Goal: Task Accomplishment & Management: Complete application form

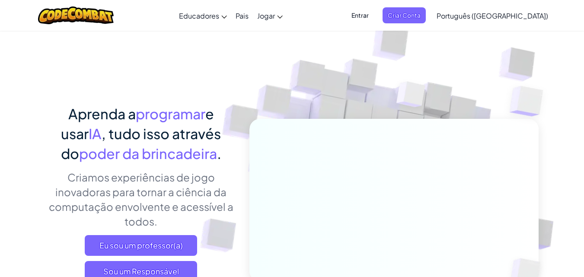
click at [549, 69] on img at bounding box center [388, 190] width 480 height 480
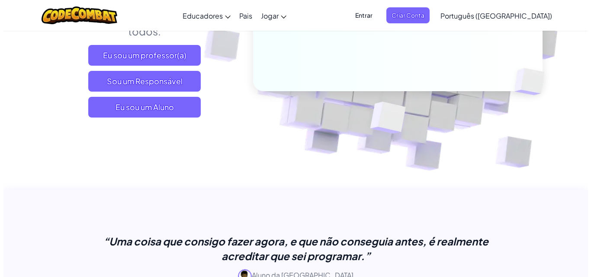
scroll to position [208, 0]
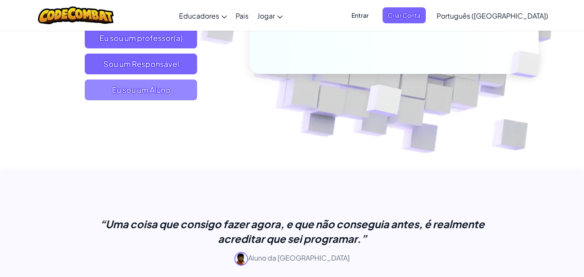
click at [161, 90] on font "Eu sou um Aluno" at bounding box center [141, 90] width 58 height 10
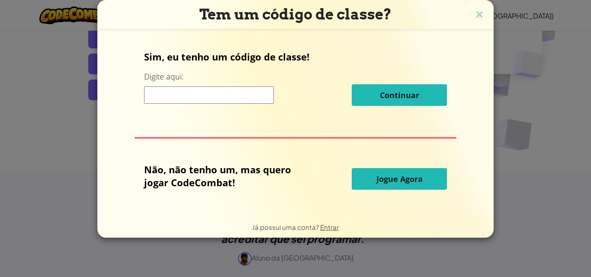
click at [188, 96] on input at bounding box center [209, 94] width 130 height 17
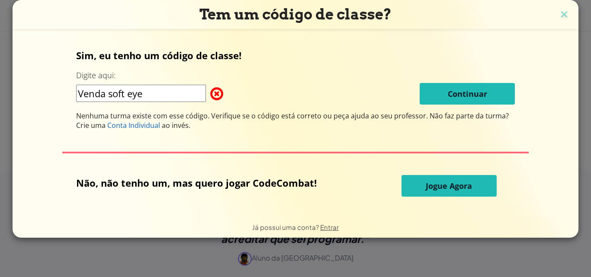
click at [137, 93] on input "Venda soft eye" at bounding box center [141, 93] width 130 height 17
click at [115, 95] on input "Venda soft Eye" at bounding box center [141, 93] width 130 height 17
click at [210, 91] on span at bounding box center [210, 93] width 0 height 17
click at [182, 90] on input "Venda Soft Eye" at bounding box center [141, 93] width 130 height 17
type input "V"
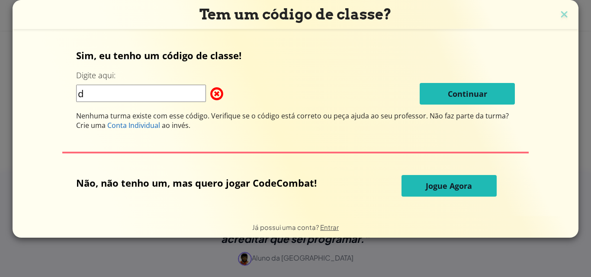
click at [182, 90] on input "d" at bounding box center [141, 93] width 130 height 17
type input "d"
type input "DropBellBall"
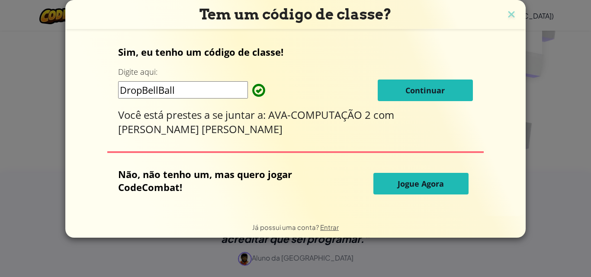
click at [408, 89] on font "Continuar" at bounding box center [424, 90] width 39 height 10
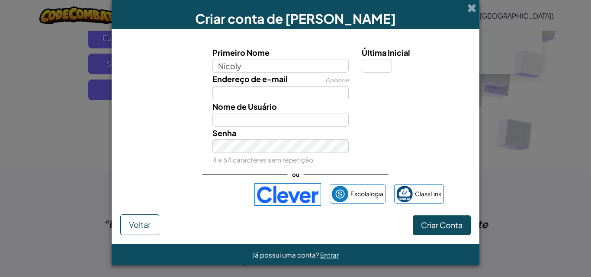
type input "Nicoly"
click at [377, 65] on input "Última Inicial" at bounding box center [377, 66] width 30 height 14
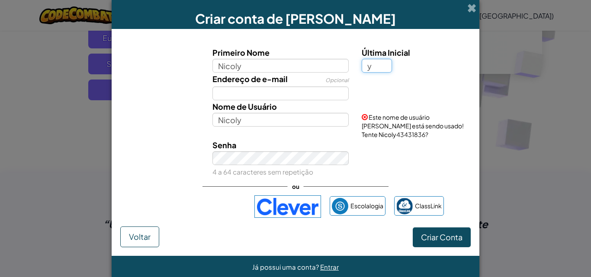
type input "y"
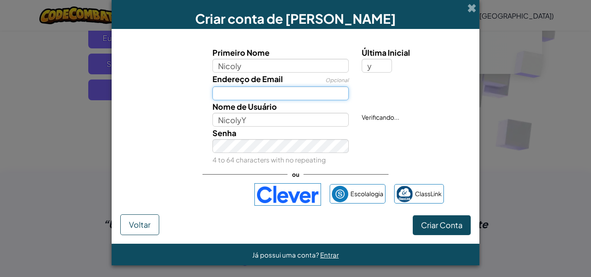
click at [301, 99] on input "Endereço de Email" at bounding box center [280, 93] width 137 height 14
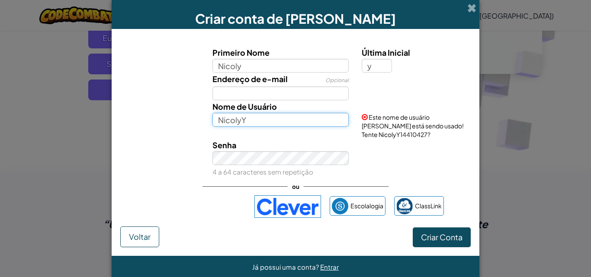
click at [278, 119] on input "NicolyY" at bounding box center [280, 120] width 137 height 14
type input "N"
type input "Lacola"
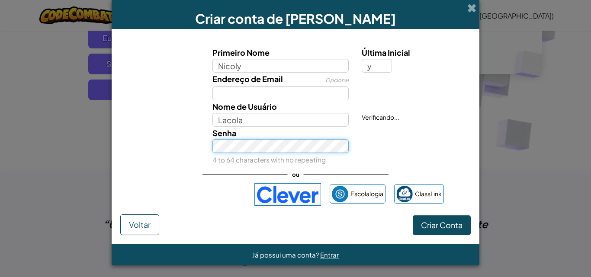
click at [275, 162] on div "Senha 4 to 64 characters with no repeating" at bounding box center [281, 146] width 150 height 39
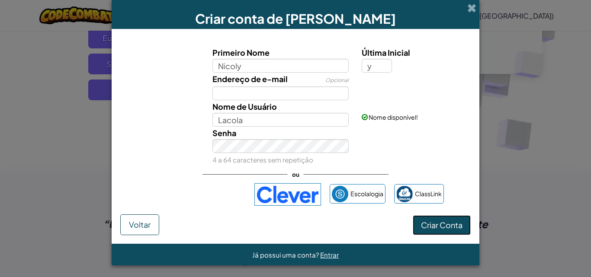
click at [445, 221] on font "Criar Conta" at bounding box center [442, 225] width 42 height 10
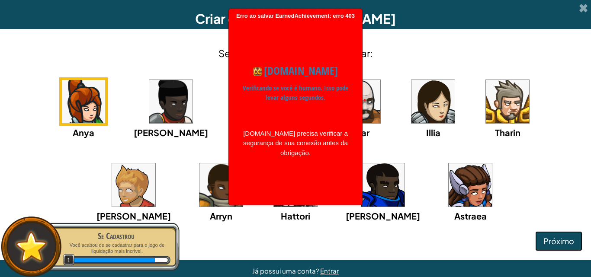
scroll to position [156, 0]
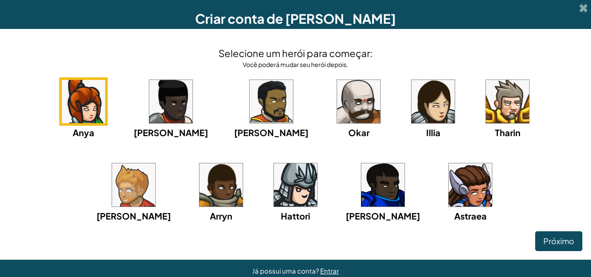
click at [448, 191] on img at bounding box center [469, 184] width 43 height 43
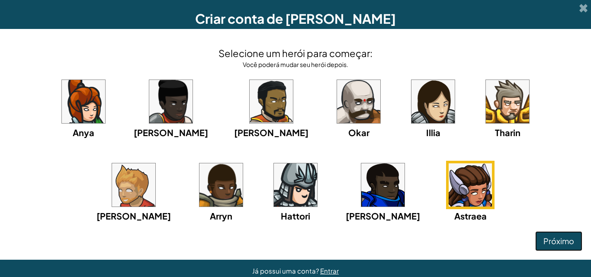
click at [559, 240] on font "Próximo" at bounding box center [558, 241] width 31 height 10
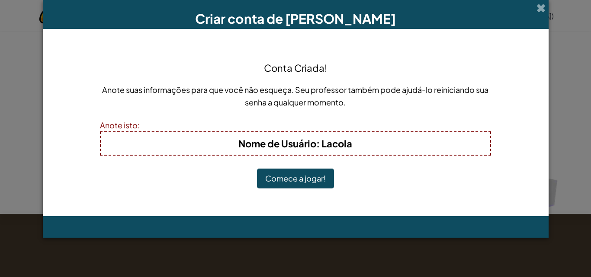
scroll to position [41, 0]
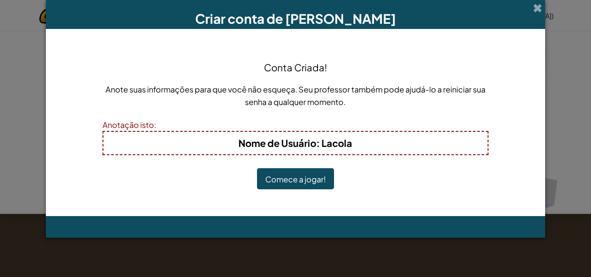
click at [350, 146] on font ": Lacola" at bounding box center [334, 143] width 36 height 12
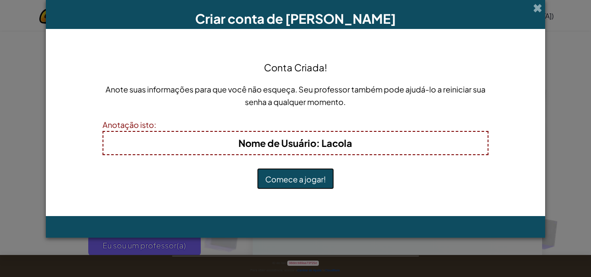
click at [322, 176] on font "Comece a jogar!" at bounding box center [295, 179] width 61 height 10
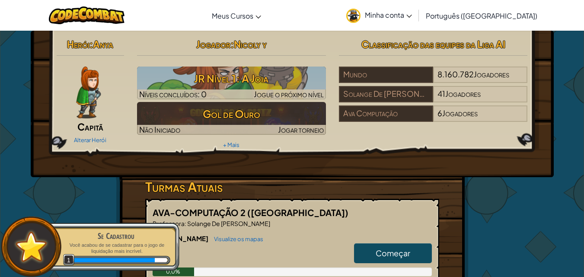
click at [511, 203] on div "Herói : Anya Capitã Alterar Herói Jogador : [PERSON_NAME] 1: A Joia Níveis conc…" at bounding box center [292, 278] width 506 height 494
